Goal: Information Seeking & Learning: Check status

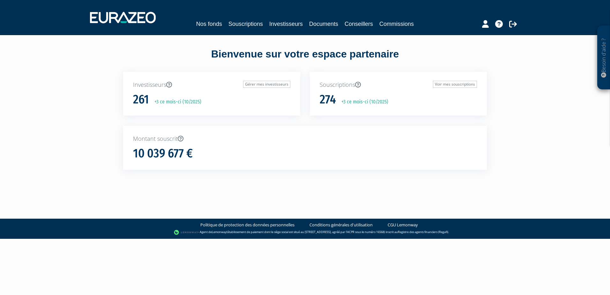
click at [238, 17] on div "Nos fonds Souscriptions Investisseurs Documents Conseillers Commissions" at bounding box center [305, 18] width 440 height 24
click at [237, 22] on link "Souscriptions" at bounding box center [245, 23] width 34 height 9
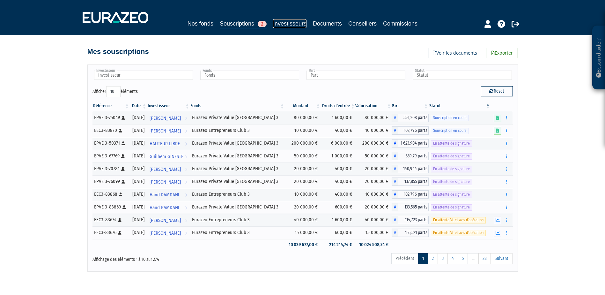
click at [288, 20] on link "Investisseurs" at bounding box center [289, 23] width 33 height 9
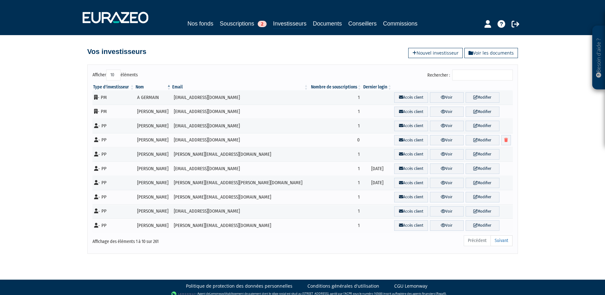
click at [471, 76] on input "Rechercher :" at bounding box center [482, 75] width 61 height 11
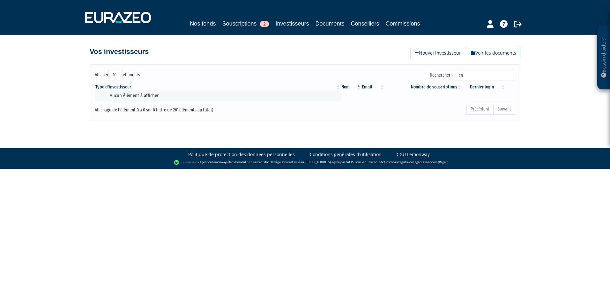
type input "c"
type input "CNEB"
click at [249, 25] on link "Souscriptions 2" at bounding box center [245, 23] width 47 height 9
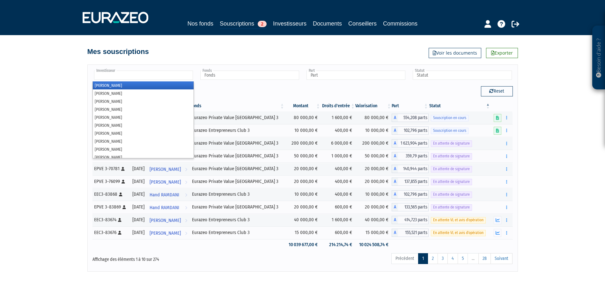
click at [118, 76] on input "text" at bounding box center [143, 74] width 99 height 9
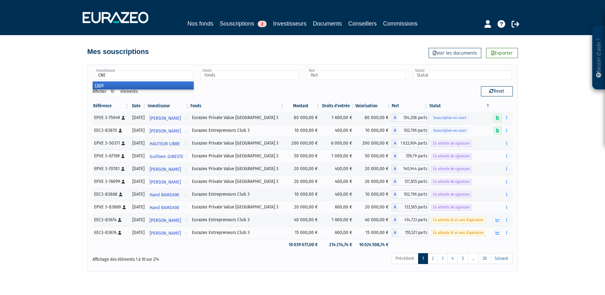
type input "CNE"
click at [94, 84] on li "CNE B" at bounding box center [143, 85] width 101 height 8
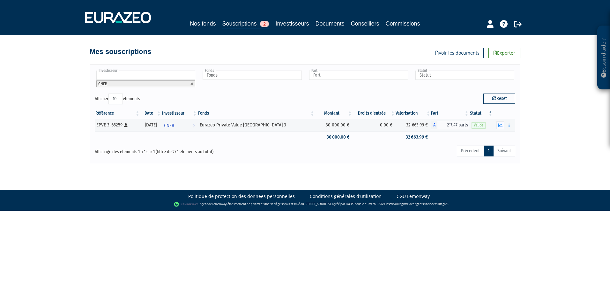
click at [236, 153] on div "Affichage des éléments 1 à 1 sur 1 (filtré de 274 éléments au total)" at bounding box center [180, 150] width 170 height 10
drag, startPoint x: 402, startPoint y: 126, endPoint x: 424, endPoint y: 127, distance: 21.7
click at [424, 127] on td "32 663,99 €" at bounding box center [412, 125] width 35 height 13
copy td "32 663,99 €"
click at [501, 125] on icon "button" at bounding box center [500, 125] width 4 height 4
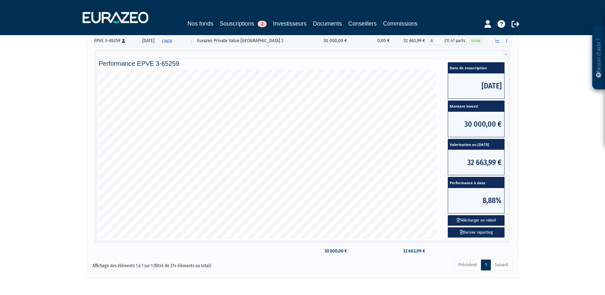
scroll to position [96, 0]
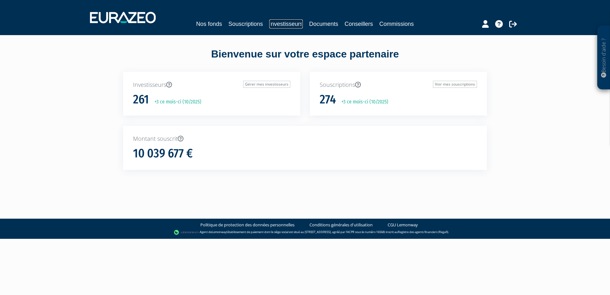
click at [281, 24] on link "Investisseurs" at bounding box center [285, 23] width 33 height 9
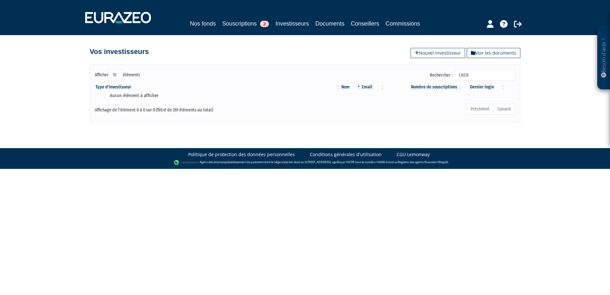
click at [157, 95] on td "Aucun élément à afficher" at bounding box center [218, 95] width 246 height 11
click at [582, 99] on div "Besoin d'aide ? × J'ai besoin d'aide Si vous avez une question à propos du fonc…" at bounding box center [305, 61] width 610 height 122
drag, startPoint x: 501, startPoint y: 76, endPoint x: 496, endPoint y: 76, distance: 4.5
click at [496, 76] on input "CNEB" at bounding box center [484, 75] width 61 height 11
click at [244, 26] on link "Souscriptions 2" at bounding box center [245, 23] width 47 height 9
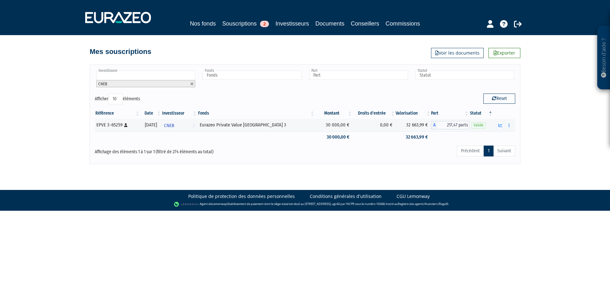
click at [160, 77] on input "text" at bounding box center [145, 74] width 99 height 9
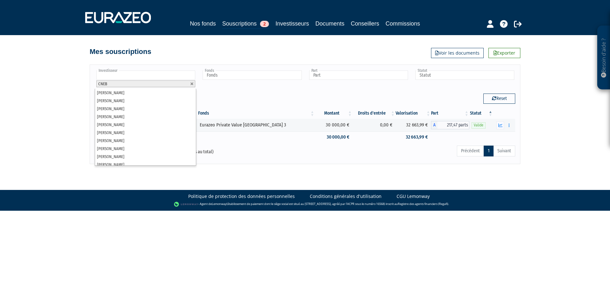
click at [159, 85] on li "CNEB" at bounding box center [145, 83] width 99 height 7
click at [236, 90] on div "Investisseur OLIVIER GRANDCLAUDE ADAM ALEXANDRE DESTOMBES ALEXANDRE GATTI ALEXA…" at bounding box center [305, 82] width 430 height 24
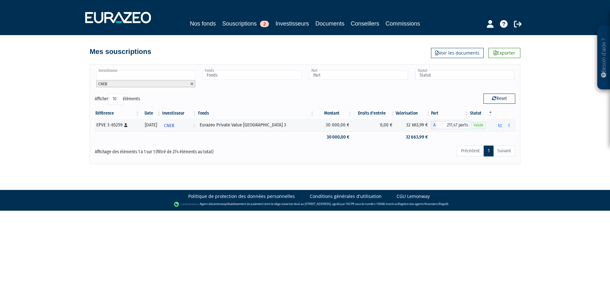
click at [143, 76] on input "text" at bounding box center [145, 74] width 99 height 9
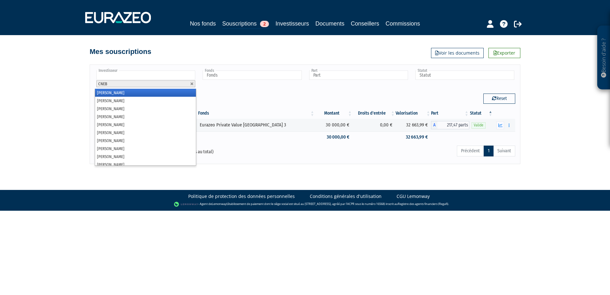
click at [145, 74] on input "text" at bounding box center [145, 74] width 99 height 9
click at [251, 107] on div "Référence Date Investisseur Fonds Montant Droits d'entrée Valorisation Part Sta…" at bounding box center [305, 125] width 430 height 39
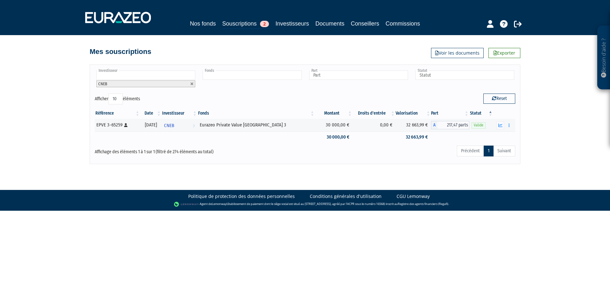
click at [254, 77] on input "text" at bounding box center [251, 74] width 99 height 9
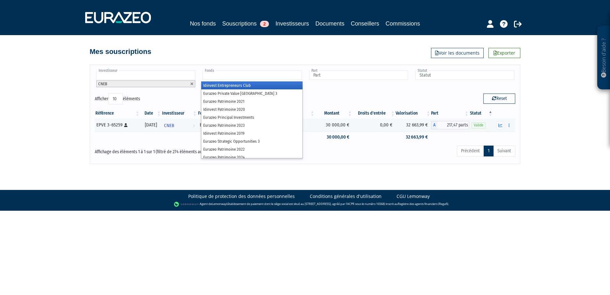
click at [250, 86] on li "Idinvest Entrepreneurs Club" at bounding box center [251, 85] width 101 height 8
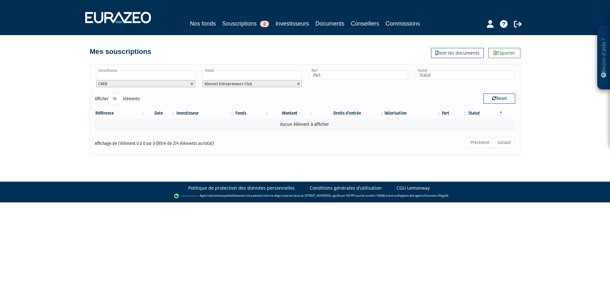
click at [351, 92] on div "Investisseur OLIVIER GRANDCLAUDE ADAM ALEXANDRE DESTOMBES ALEXANDRE GATTI ALEXA…" at bounding box center [305, 82] width 430 height 24
click at [383, 97] on div "Reset" at bounding box center [412, 99] width 215 height 12
click at [499, 101] on button "Reset" at bounding box center [499, 98] width 32 height 10
type input "Investisseur"
type input "Fonds"
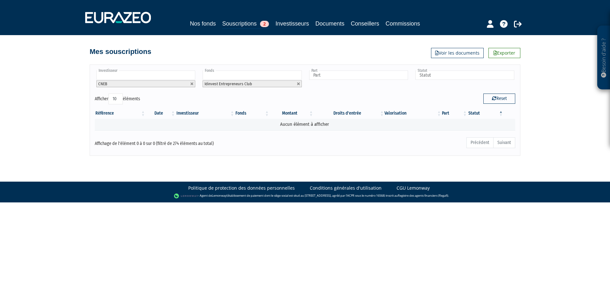
type input "Part"
type input "Statut"
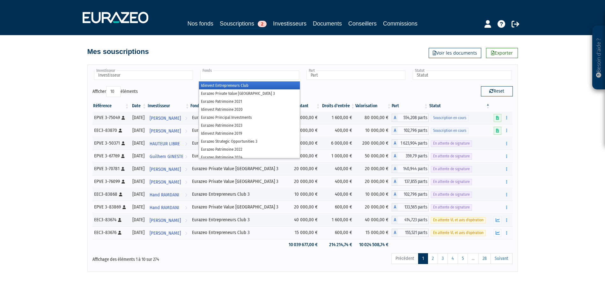
click at [229, 72] on input "text" at bounding box center [249, 74] width 99 height 9
click at [234, 87] on li "Idinvest Entrepreneurs Club" at bounding box center [249, 85] width 101 height 8
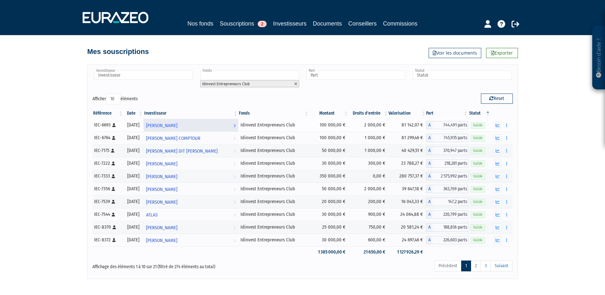
click at [177, 126] on span "[PERSON_NAME]" at bounding box center [161, 126] width 31 height 12
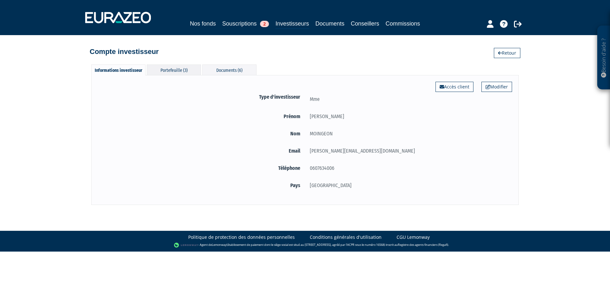
click at [182, 70] on div "Portefeuille (3)" at bounding box center [174, 69] width 54 height 11
